Goal: Task Accomplishment & Management: Use online tool/utility

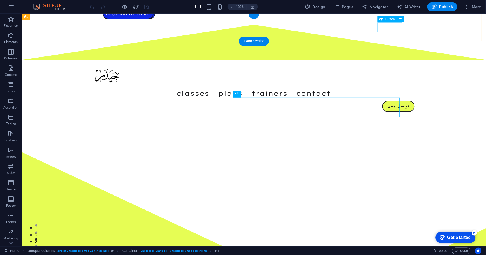
click at [393, 101] on div "تواصل معي" at bounding box center [253, 106] width 321 height 11
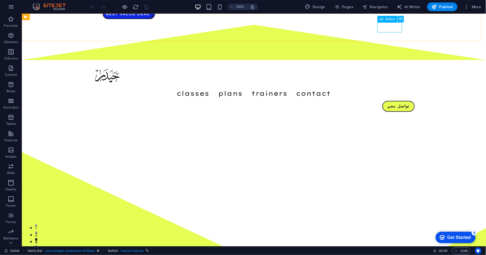
click at [400, 19] on icon at bounding box center [400, 19] width 3 height 6
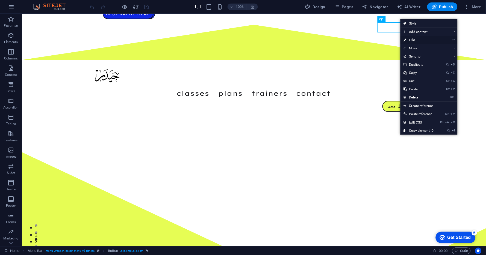
drag, startPoint x: 409, startPoint y: 39, endPoint x: 161, endPoint y: 63, distance: 249.5
click at [409, 39] on link "⏎ Edit" at bounding box center [419, 40] width 37 height 8
select select
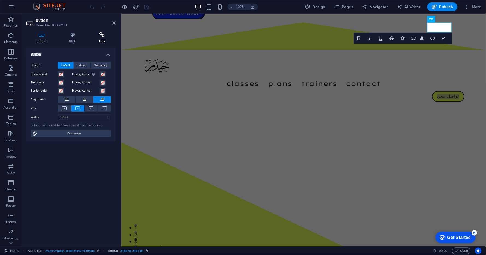
click at [98, 37] on icon at bounding box center [102, 34] width 27 height 5
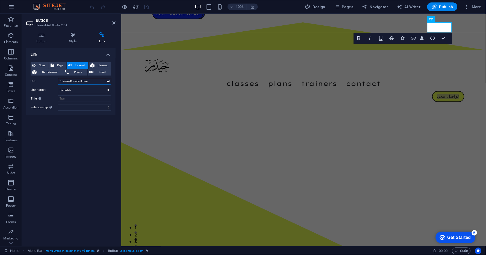
click at [93, 82] on input "/Classes#ContactForm" at bounding box center [84, 81] width 53 height 7
click at [94, 82] on input "/Classes#ContactForm" at bounding box center [84, 81] width 53 height 7
paste input "[URL][DOMAIN_NAME]"
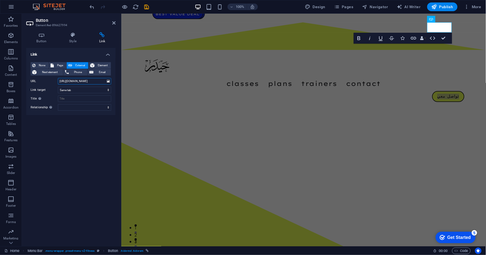
type input "[URL][DOMAIN_NAME]"
click at [90, 144] on div "Link None Page External Element Next element Phone Email Page Home Classes Plan…" at bounding box center [70, 145] width 89 height 194
click at [81, 88] on select "New tab Same tab Overlay" at bounding box center [84, 90] width 53 height 7
click at [76, 142] on div "Link None Page External Element Next element Phone Email Page Home Classes Plan…" at bounding box center [70, 145] width 89 height 194
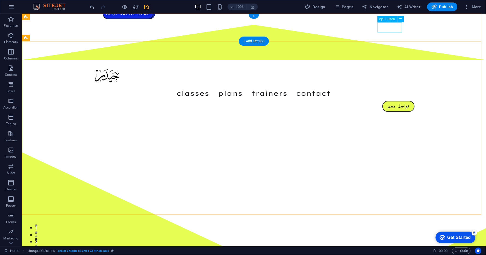
click at [383, 101] on div "تواصل معي" at bounding box center [253, 106] width 321 height 11
click at [399, 20] on icon at bounding box center [400, 19] width 3 height 6
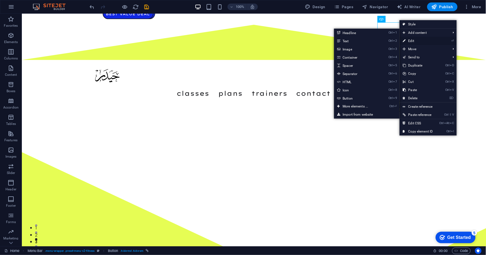
click at [407, 40] on link "⏎ Edit" at bounding box center [418, 41] width 37 height 8
select select
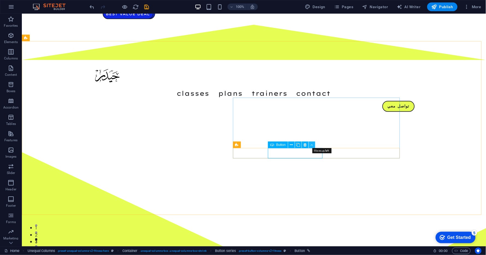
click at [311, 145] on icon at bounding box center [312, 145] width 2 height 6
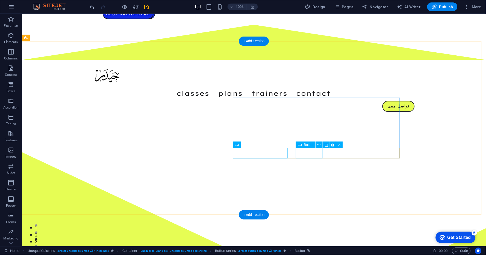
click at [318, 145] on icon at bounding box center [319, 145] width 3 height 6
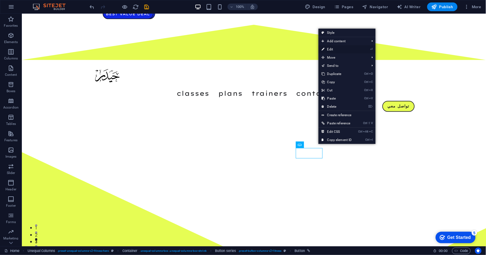
drag, startPoint x: 330, startPoint y: 51, endPoint x: 312, endPoint y: 144, distance: 95.2
click at [330, 51] on link "⏎ Edit" at bounding box center [337, 49] width 37 height 8
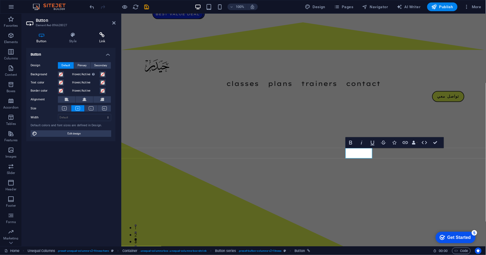
click at [100, 37] on icon at bounding box center [102, 34] width 27 height 5
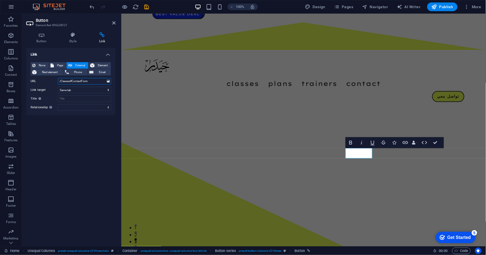
drag, startPoint x: 96, startPoint y: 81, endPoint x: 41, endPoint y: 86, distance: 55.1
click at [41, 86] on div "None Page External Element Next element Phone Email Page Home Classes Plans Tra…" at bounding box center [71, 86] width 81 height 49
paste input "[URL][DOMAIN_NAME]"
type input "[URL][DOMAIN_NAME]"
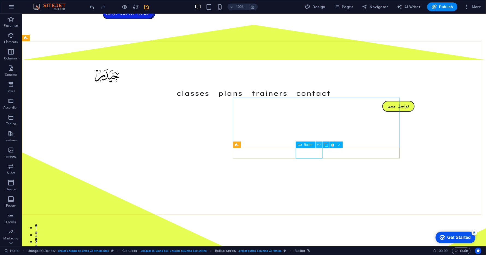
click at [319, 145] on icon at bounding box center [319, 145] width 3 height 6
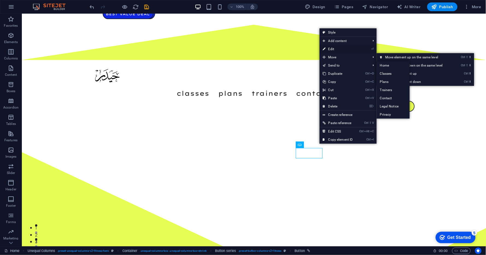
click at [334, 48] on link "⏎ Edit" at bounding box center [338, 49] width 37 height 8
select select
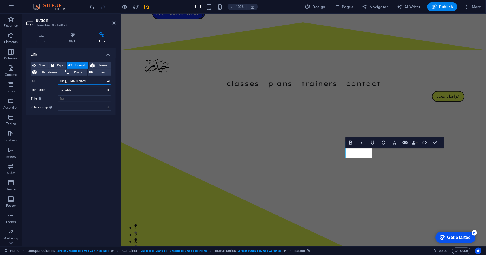
click at [100, 80] on input "[URL][DOMAIN_NAME]" at bounding box center [84, 81] width 53 height 7
type input "/Classes#ContactForm"
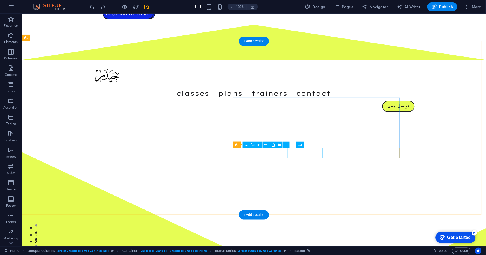
click at [265, 145] on icon at bounding box center [265, 145] width 3 height 6
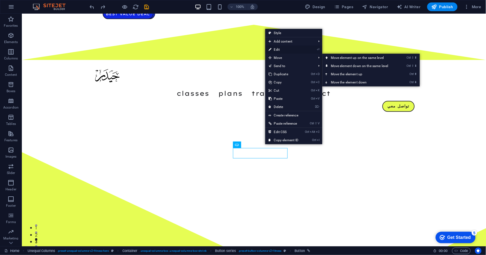
click at [283, 52] on link "⏎ Edit" at bounding box center [283, 50] width 37 height 8
select select "px"
select select "4"
select select
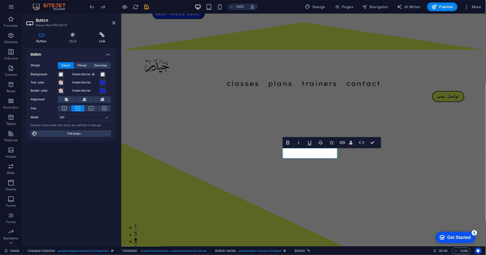
click at [99, 39] on h4 "Link" at bounding box center [102, 37] width 27 height 11
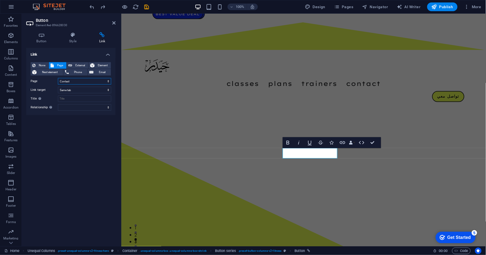
click at [84, 80] on select "Home Classes Plans Trainers Contact Legal Notice Privacy" at bounding box center [84, 81] width 53 height 7
drag, startPoint x: 84, startPoint y: 80, endPoint x: 81, endPoint y: 81, distance: 3.6
click at [84, 80] on select "Home Classes Plans Trainers Contact Legal Notice Privacy" at bounding box center [84, 81] width 53 height 7
click at [105, 39] on h4 "Link" at bounding box center [102, 37] width 27 height 11
click at [80, 82] on select "Home Classes Plans Trainers Contact Legal Notice Privacy" at bounding box center [84, 81] width 53 height 7
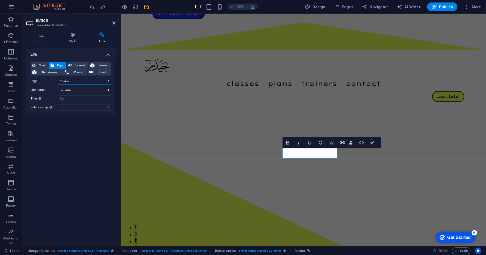
click at [80, 82] on select "Home Classes Plans Trainers Contact Legal Notice Privacy" at bounding box center [84, 81] width 53 height 7
click at [72, 138] on div "Link None Page External Element Next element Phone Email Page Home Classes Plan…" at bounding box center [70, 145] width 89 height 194
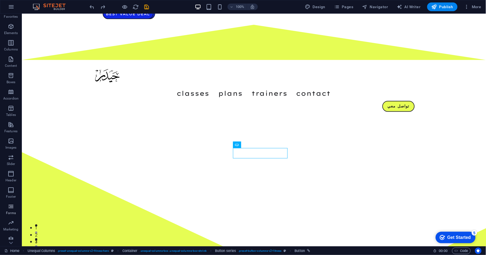
scroll to position [12, 0]
click at [11, 18] on icon at bounding box center [11, 17] width 4 height 2
click at [11, 21] on icon at bounding box center [11, 17] width 8 height 8
click at [13, 237] on icon "button" at bounding box center [11, 236] width 7 height 7
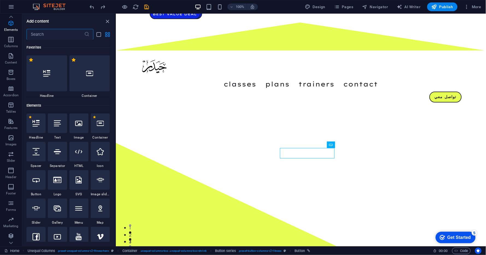
scroll to position [5000, 0]
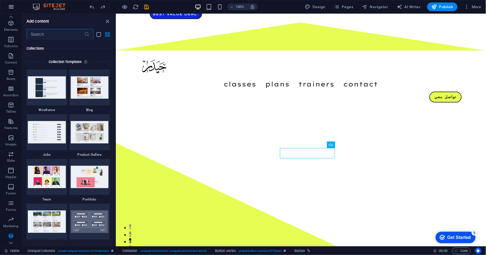
click at [10, 7] on icon "button" at bounding box center [11, 7] width 7 height 7
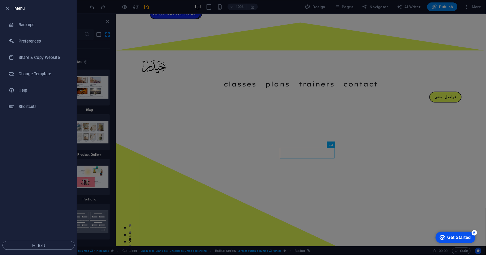
click at [272, 74] on div at bounding box center [243, 127] width 486 height 255
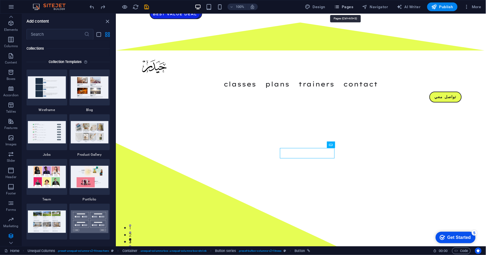
click at [348, 8] on span "Pages" at bounding box center [343, 6] width 19 height 5
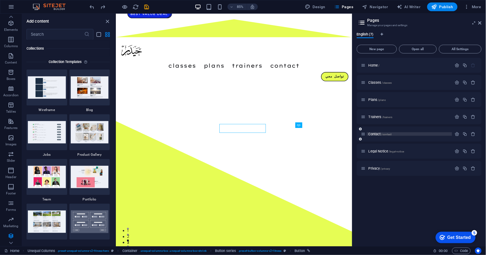
click at [391, 136] on span "/contact" at bounding box center [386, 134] width 10 height 3
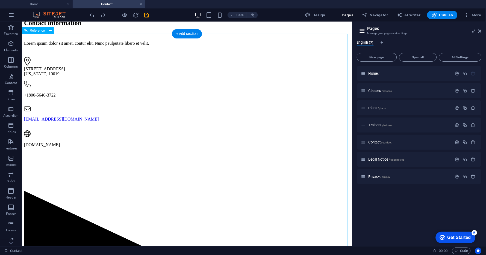
scroll to position [111, 0]
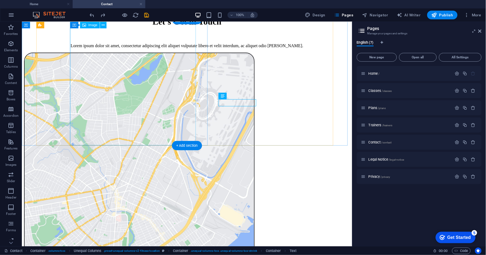
click at [154, 91] on figure at bounding box center [138, 168] width 229 height 232
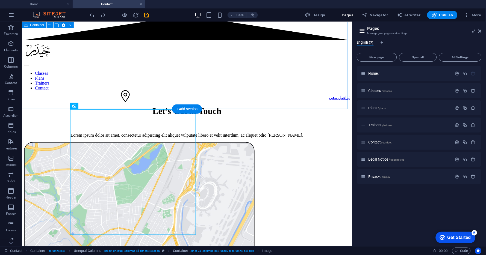
scroll to position [20, 0]
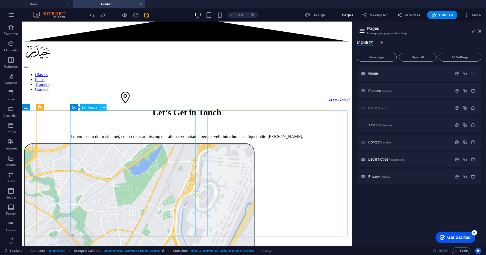
click at [103, 108] on icon at bounding box center [103, 108] width 3 height 6
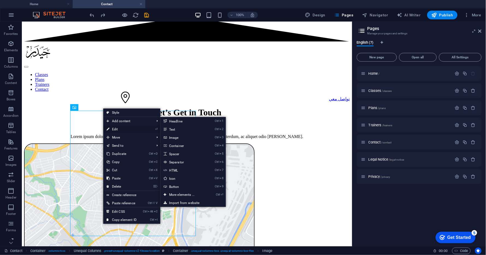
click at [120, 129] on link "⏎ Edit" at bounding box center [121, 129] width 37 height 8
select select "%"
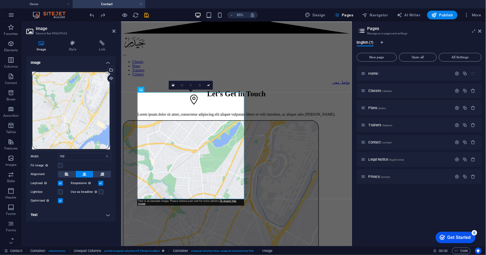
scroll to position [26, 0]
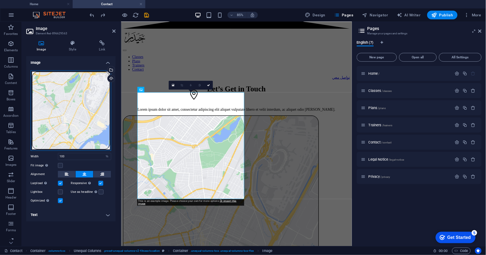
click at [67, 99] on div "Drag files here, click to choose files or select files from Files or our free s…" at bounding box center [71, 110] width 81 height 81
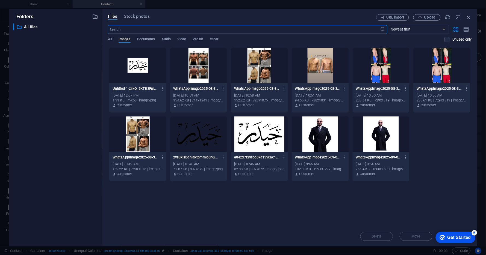
scroll to position [5, 0]
click at [469, 17] on icon "button" at bounding box center [469, 17] width 6 height 6
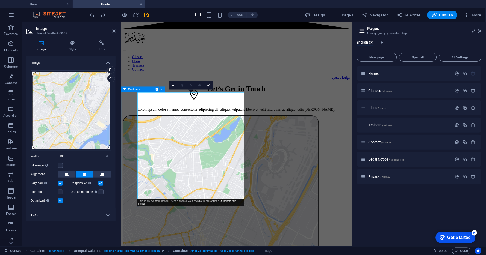
click at [164, 151] on figure at bounding box center [237, 248] width 229 height 232
